Goal: Information Seeking & Learning: Learn about a topic

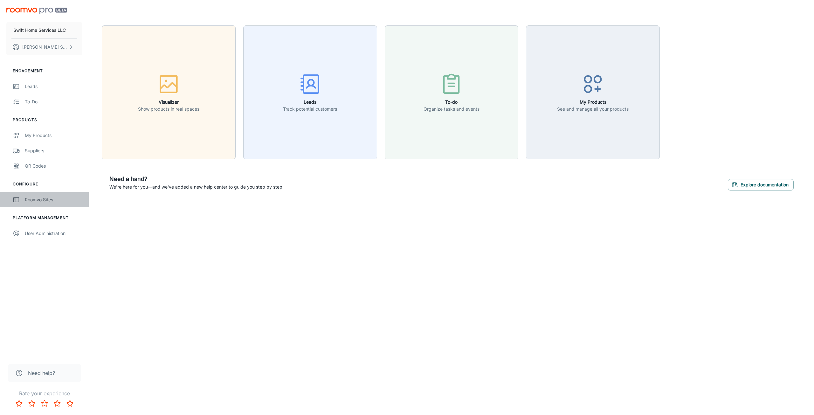
click at [36, 198] on div "Roomvo Sites" at bounding box center [54, 199] width 58 height 7
click at [462, 129] on button "To-do Organize tasks and events" at bounding box center [452, 92] width 134 height 134
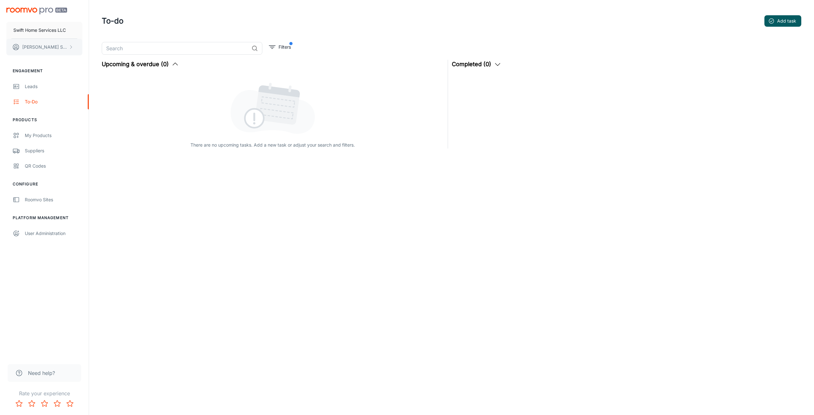
click at [48, 47] on button "[PERSON_NAME]" at bounding box center [44, 47] width 76 height 17
click at [32, 30] on div at bounding box center [407, 207] width 814 height 415
click at [30, 232] on div "User Administration" at bounding box center [54, 233] width 58 height 7
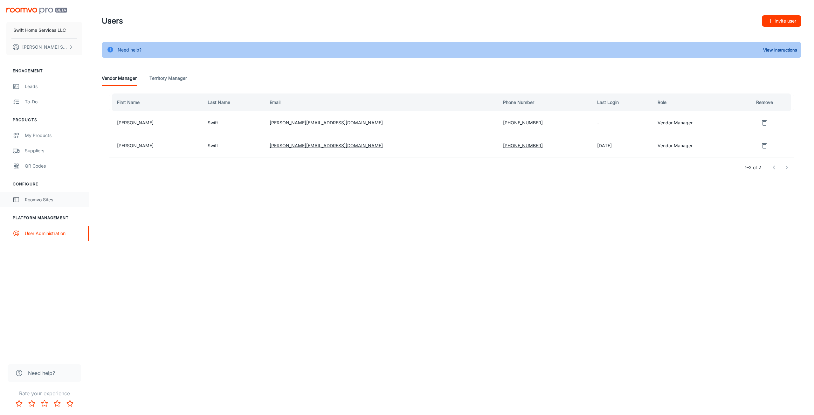
click at [41, 201] on div "Roomvo Sites" at bounding box center [54, 199] width 58 height 7
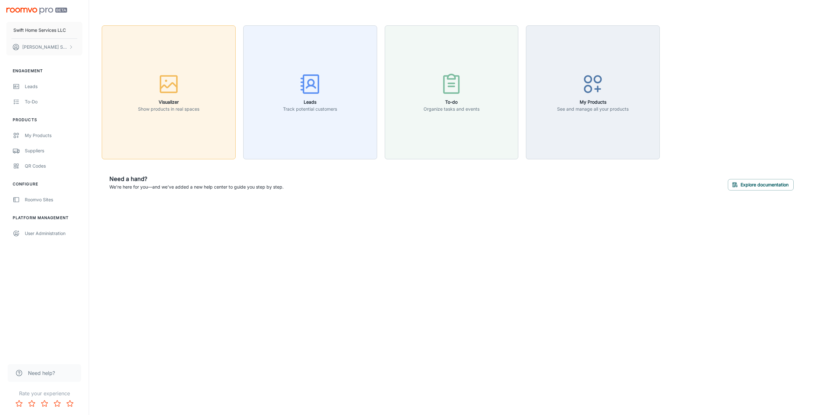
click at [170, 123] on button "Visualizer Show products in real spaces" at bounding box center [169, 92] width 134 height 134
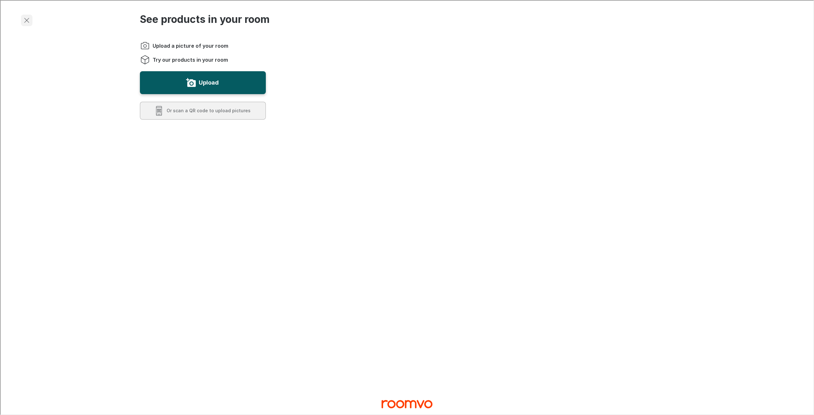
click at [25, 17] on icon "Exit visualizer" at bounding box center [26, 20] width 8 height 8
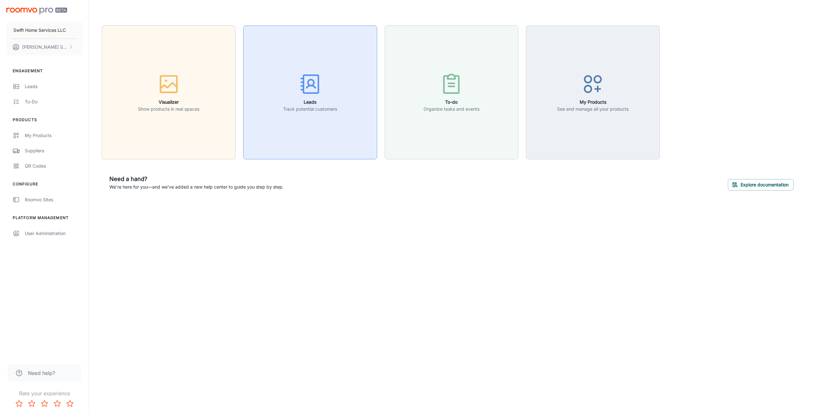
click at [279, 101] on button "Leads Track potential customers" at bounding box center [310, 92] width 134 height 134
click at [53, 50] on button "Justin Swift" at bounding box center [44, 47] width 76 height 17
click at [101, 45] on li "User Profile" at bounding box center [99, 46] width 34 height 11
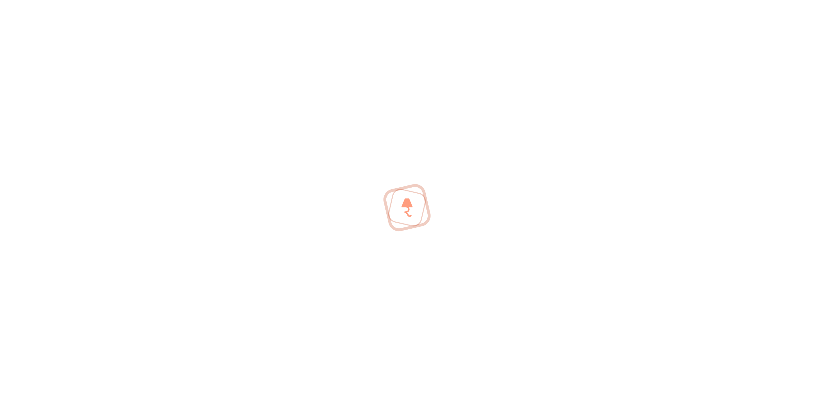
type input "[PERSON_NAME]"
type input "Swift"
type input "justin@swifthomeservicesllc.com"
type input "+1 2484709405"
type input "United States"
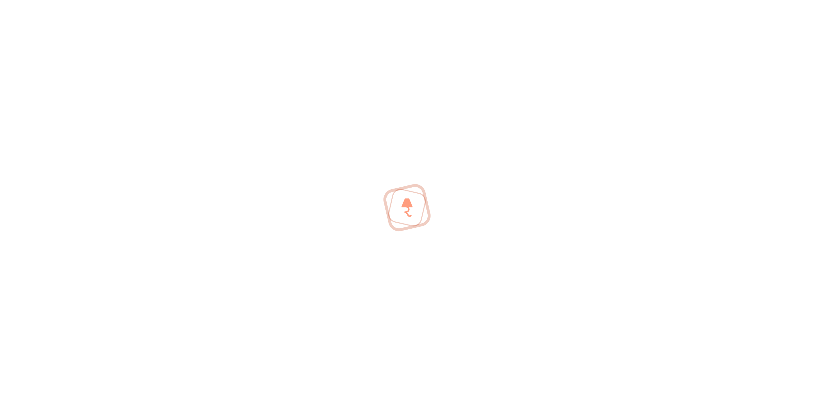
type input "en-us"
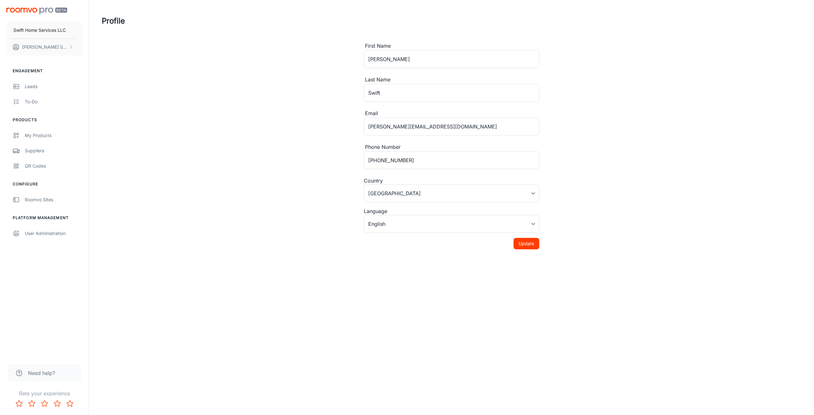
click at [44, 380] on div "Need help?" at bounding box center [44, 373] width 73 height 18
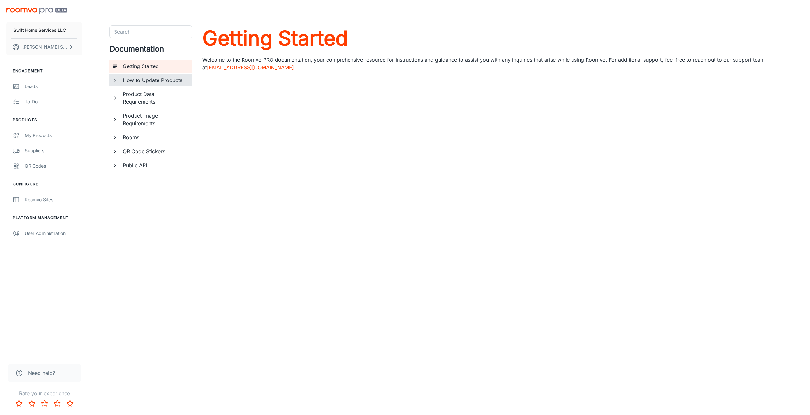
click at [164, 81] on h6 "How to Update Products" at bounding box center [155, 80] width 64 height 8
click at [161, 223] on h6 "Public API" at bounding box center [155, 223] width 64 height 8
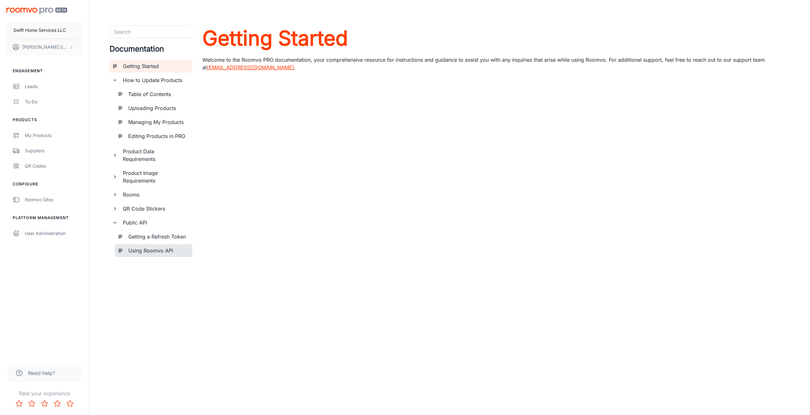
click at [158, 252] on h6 "Using Roomvo API" at bounding box center [157, 251] width 59 height 8
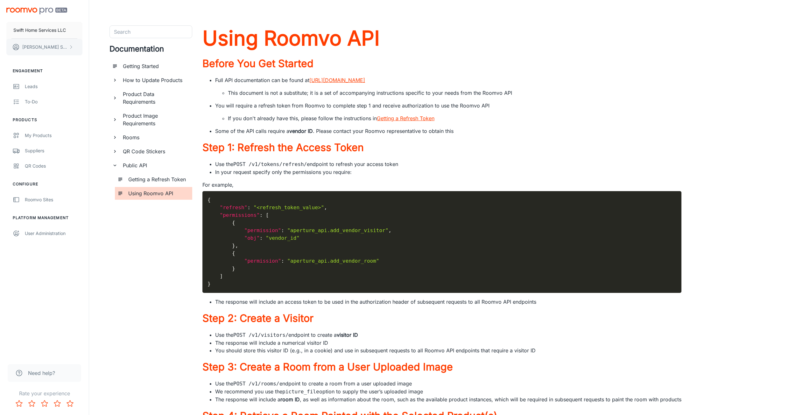
click at [67, 46] on button "Justin Swift" at bounding box center [44, 47] width 76 height 17
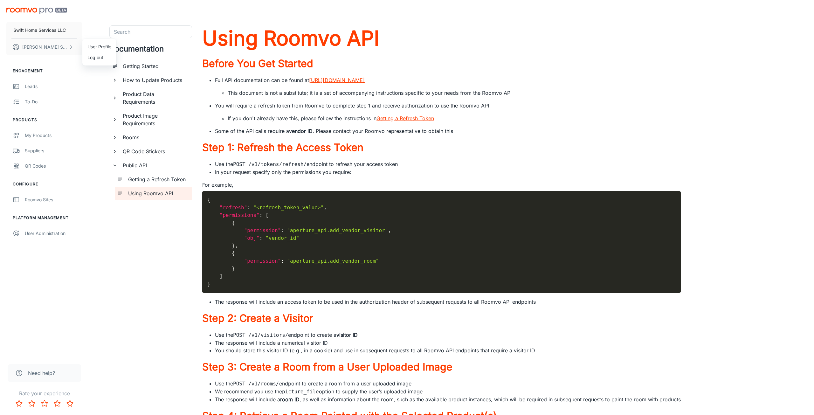
click at [32, 199] on div at bounding box center [407, 207] width 814 height 415
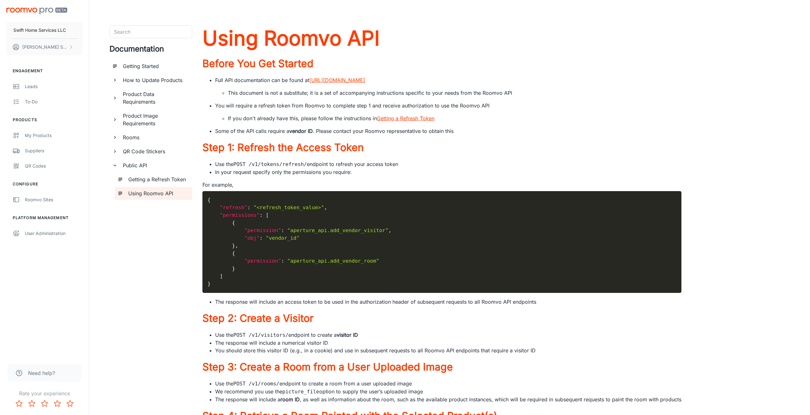
click at [23, 179] on div "Engagement Leads To-do Products My Products Suppliers QR Codes Configure Roomvo…" at bounding box center [44, 150] width 89 height 181
click at [26, 182] on li "Configure" at bounding box center [44, 184] width 89 height 6
click at [40, 10] on img "scrollable content" at bounding box center [36, 11] width 61 height 7
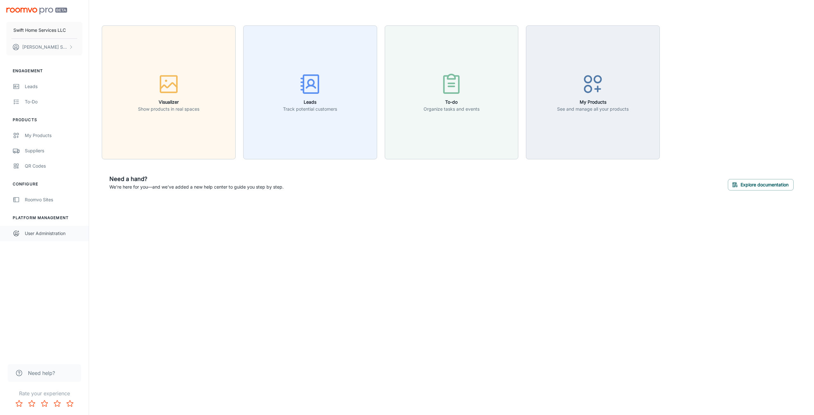
click at [23, 236] on link "User Administration" at bounding box center [44, 233] width 89 height 15
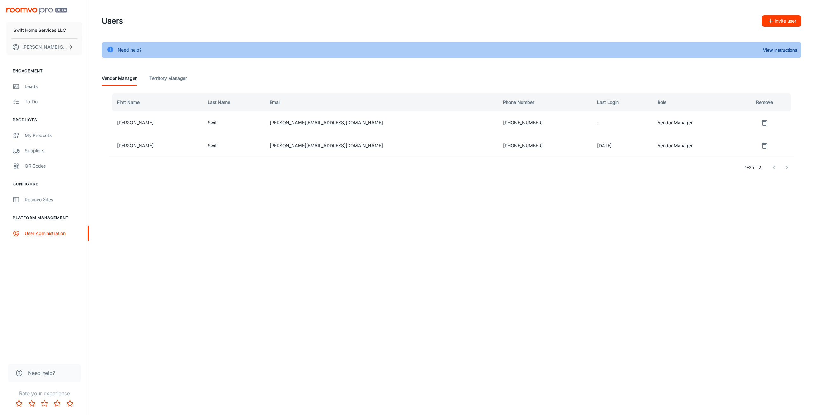
drag, startPoint x: 614, startPoint y: 117, endPoint x: 542, endPoint y: 125, distance: 72.6
click at [613, 118] on td "-" at bounding box center [622, 122] width 60 height 23
click at [169, 79] on Manager "Territory Manager" at bounding box center [169, 78] width 38 height 15
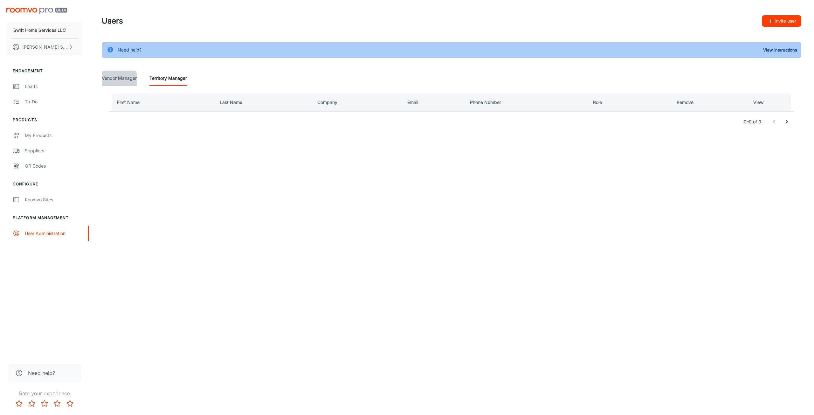
click at [116, 73] on Manager "Vendor Manager" at bounding box center [119, 78] width 35 height 15
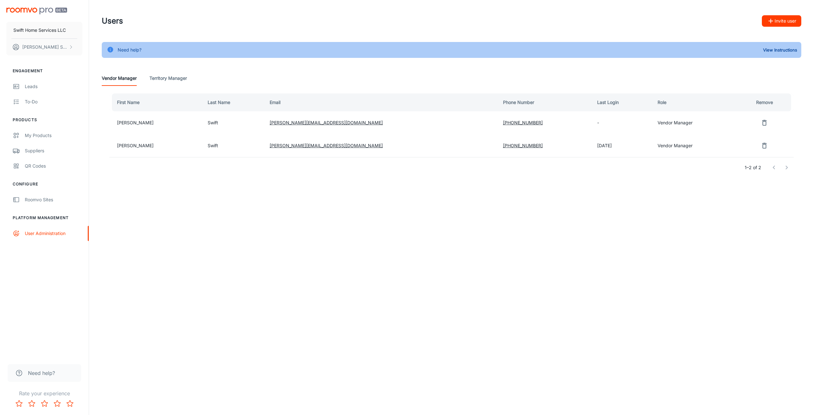
click at [129, 118] on td "[PERSON_NAME]" at bounding box center [155, 122] width 93 height 23
click at [128, 121] on td "[PERSON_NAME]" at bounding box center [155, 122] width 93 height 23
click at [763, 121] on icon "remove user" at bounding box center [765, 123] width 4 height 6
click at [659, 224] on div "Swift Home Services LLC Justin Swift Engagement Leads To-do Products My Product…" at bounding box center [407, 207] width 814 height 415
click at [776, 122] on button "No" at bounding box center [779, 122] width 20 height 11
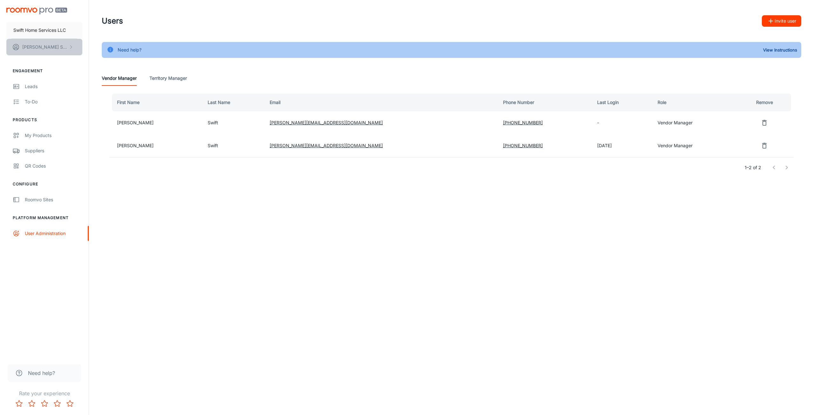
click at [21, 45] on button "Justin Swift" at bounding box center [44, 47] width 76 height 17
click at [98, 44] on li "User Profile" at bounding box center [99, 46] width 34 height 11
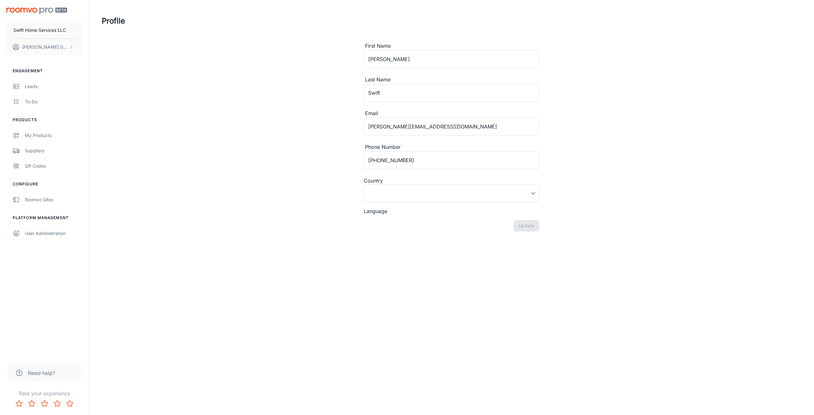
type input "United States"
click at [22, 28] on p "Swift Home Services LLC" at bounding box center [39, 30] width 52 height 7
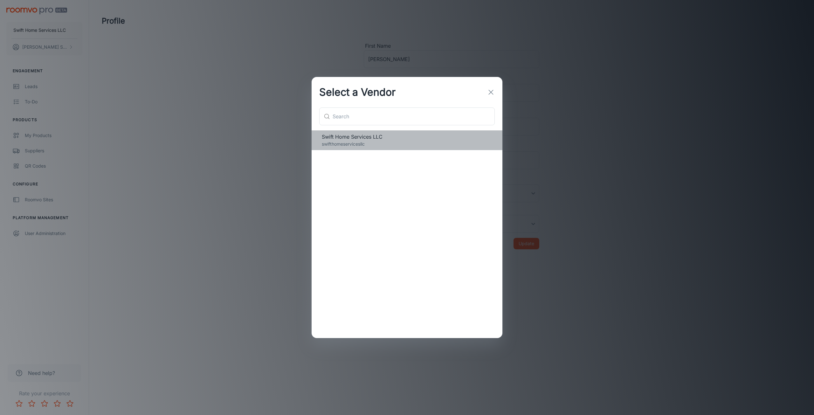
click at [350, 136] on span "Swift Home Services LLC" at bounding box center [407, 137] width 171 height 8
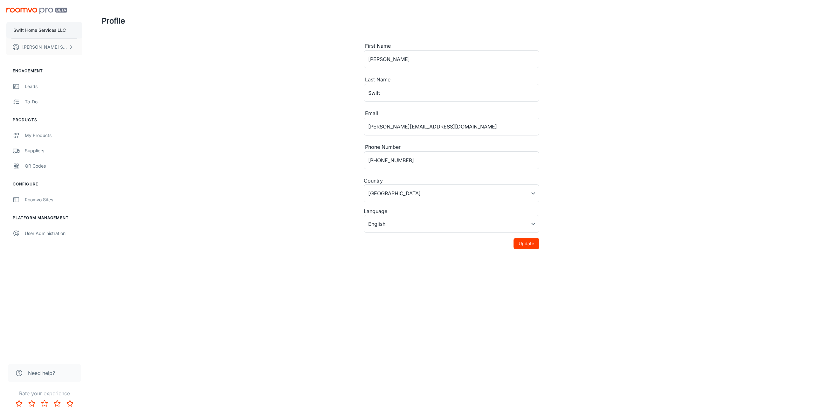
click at [40, 30] on p "Swift Home Services LLC" at bounding box center [39, 30] width 52 height 7
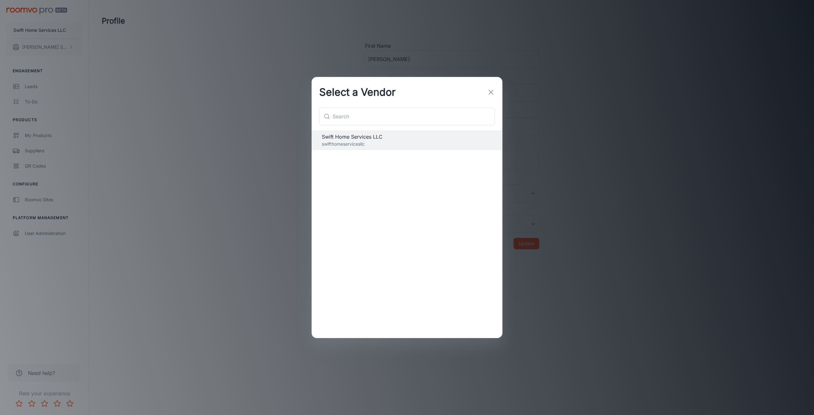
click at [488, 88] on icon "button" at bounding box center [491, 92] width 8 height 8
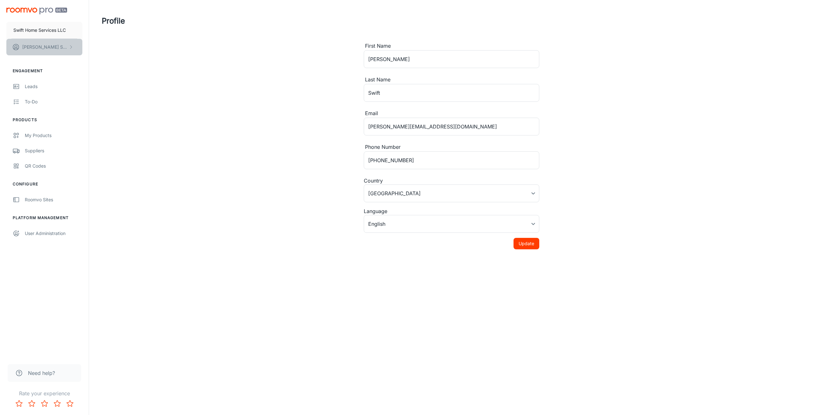
click at [45, 40] on button "Justin Swift" at bounding box center [44, 47] width 76 height 17
click at [36, 148] on div at bounding box center [407, 207] width 814 height 415
click at [37, 133] on div "My Products" at bounding box center [54, 135] width 58 height 7
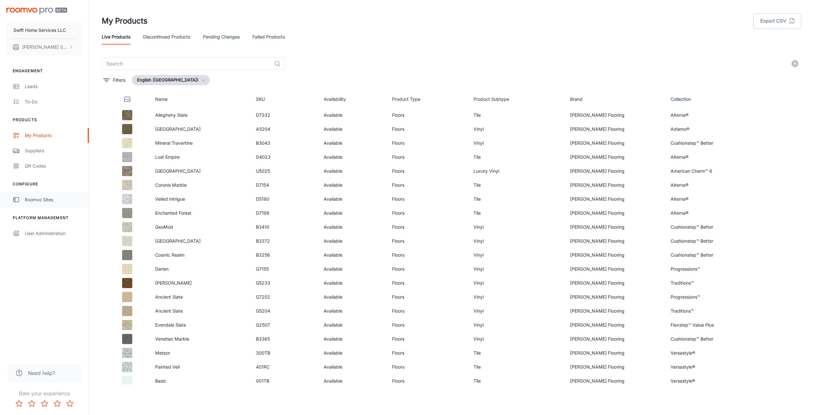
click at [28, 202] on div "Roomvo Sites" at bounding box center [54, 199] width 58 height 7
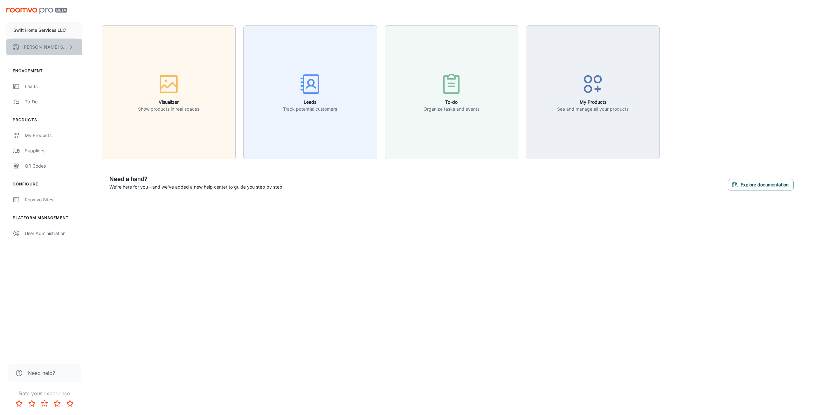
click at [40, 49] on p "Justin Swift" at bounding box center [44, 47] width 45 height 7
click at [44, 30] on div at bounding box center [407, 207] width 814 height 415
click at [46, 26] on button "Swift Home Services LLC" at bounding box center [44, 30] width 76 height 17
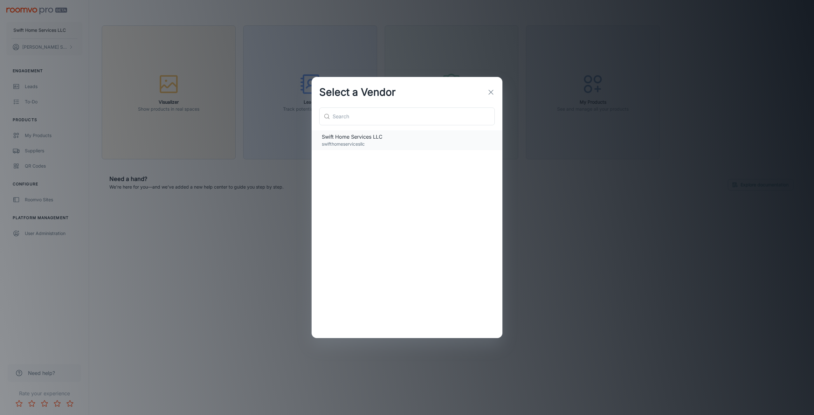
click at [344, 142] on p "swifthomeservicesllc" at bounding box center [407, 144] width 171 height 7
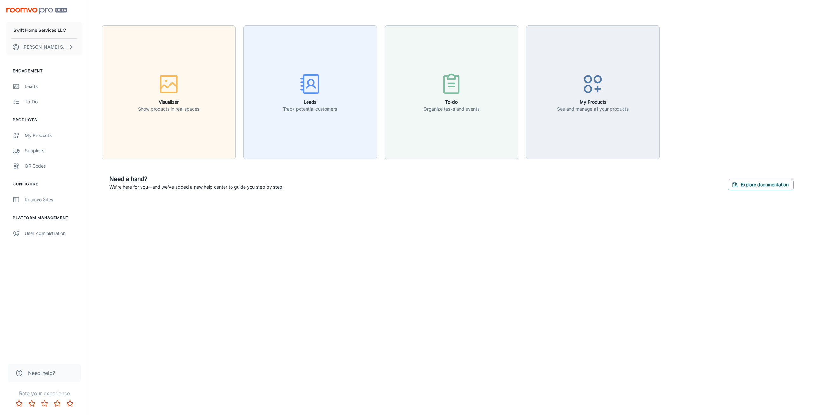
click at [56, 10] on img "scrollable content" at bounding box center [36, 11] width 61 height 7
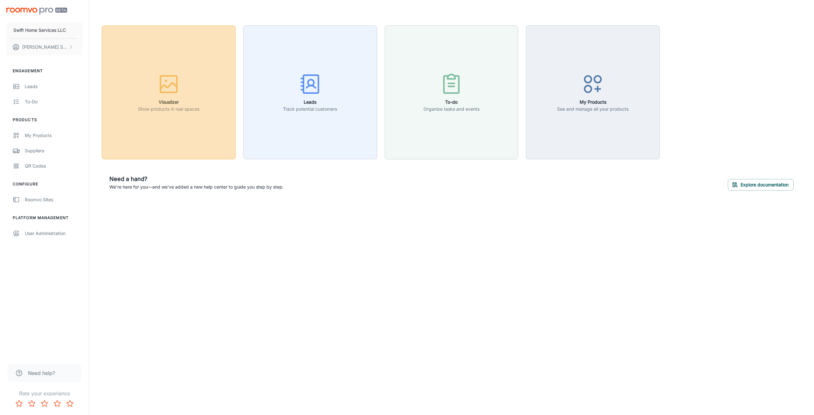
click at [158, 84] on icon "button" at bounding box center [169, 84] width 24 height 24
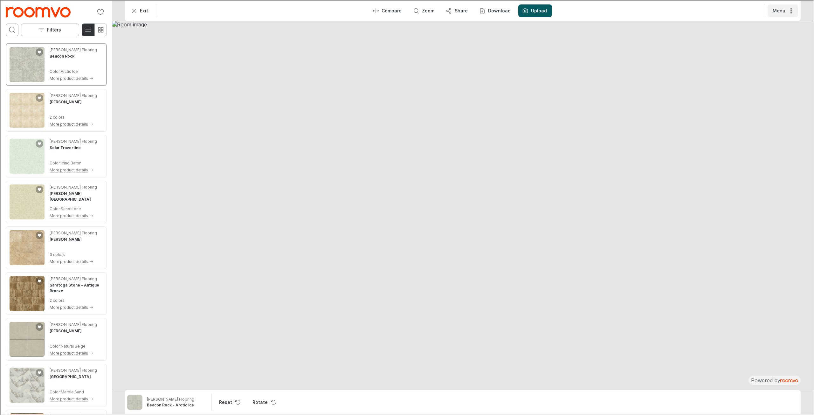
drag, startPoint x: 49, startPoint y: 10, endPoint x: 793, endPoint y: 8, distance: 743.8
click at [793, 8] on icon "More actions" at bounding box center [791, 10] width 6 height 6
drag, startPoint x: 334, startPoint y: 9, endPoint x: 332, endPoint y: 13, distance: 4.4
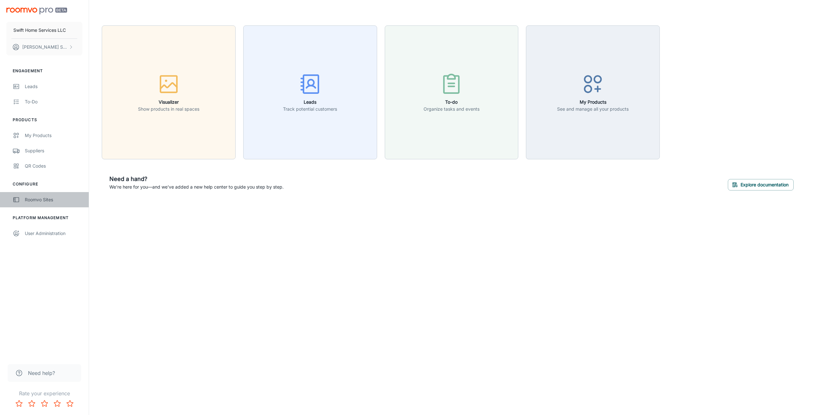
click at [43, 200] on div "Roomvo Sites" at bounding box center [54, 199] width 58 height 7
click at [746, 184] on button "Explore documentation" at bounding box center [761, 184] width 66 height 11
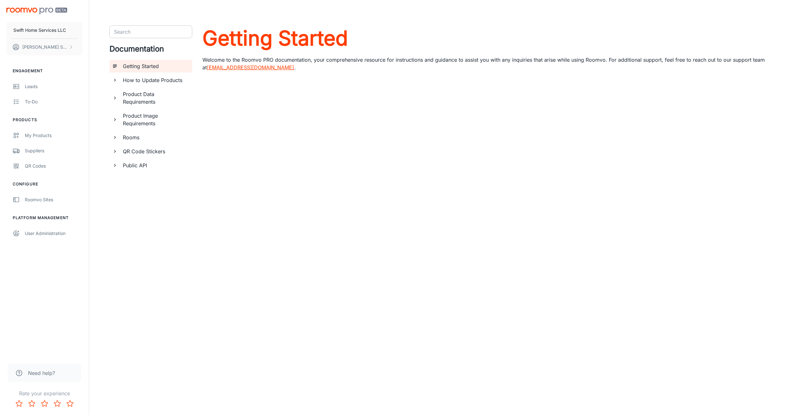
click at [159, 32] on input "Search" at bounding box center [145, 31] width 68 height 9
type input "l"
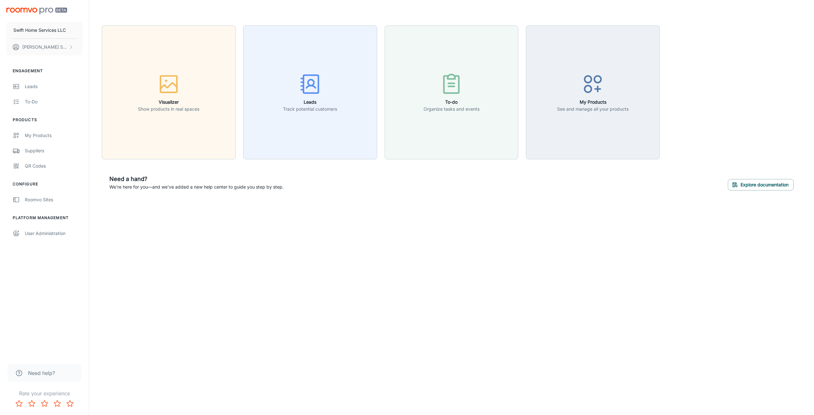
click at [31, 11] on img "scrollable content" at bounding box center [36, 11] width 61 height 7
